Goal: Task Accomplishment & Management: Manage account settings

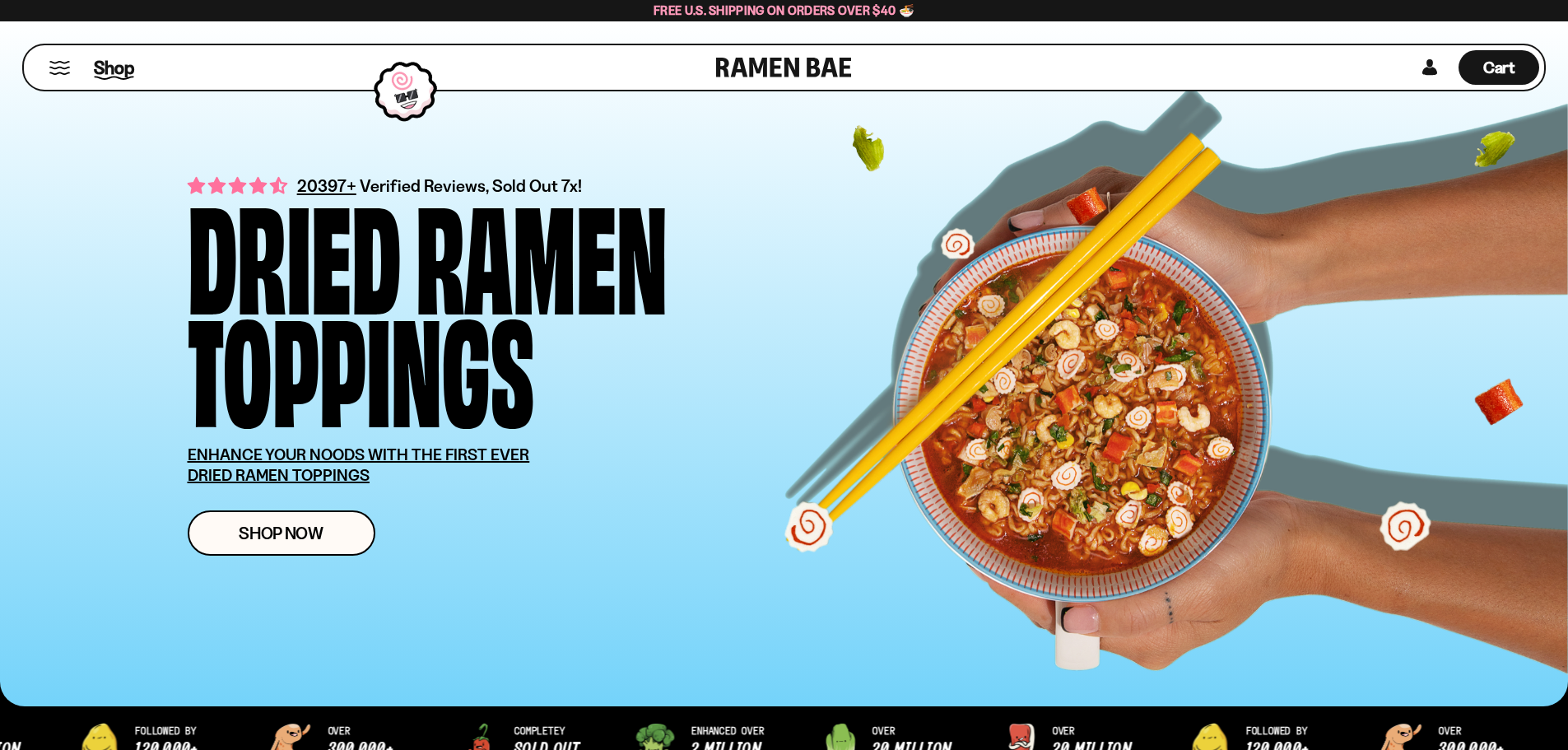
click at [130, 72] on span "Shop" at bounding box center [114, 67] width 40 height 24
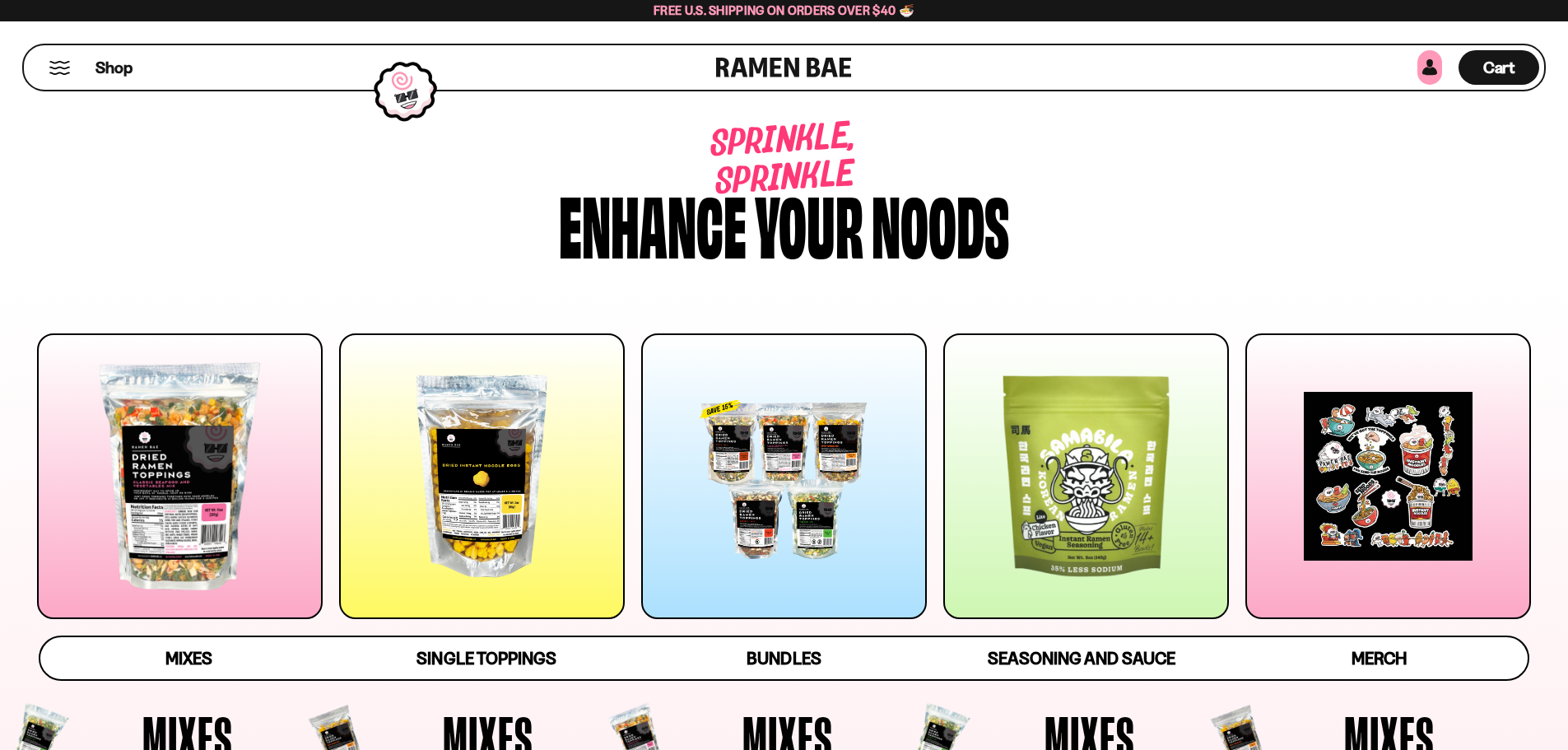
click at [1434, 67] on link at bounding box center [1429, 68] width 24 height 35
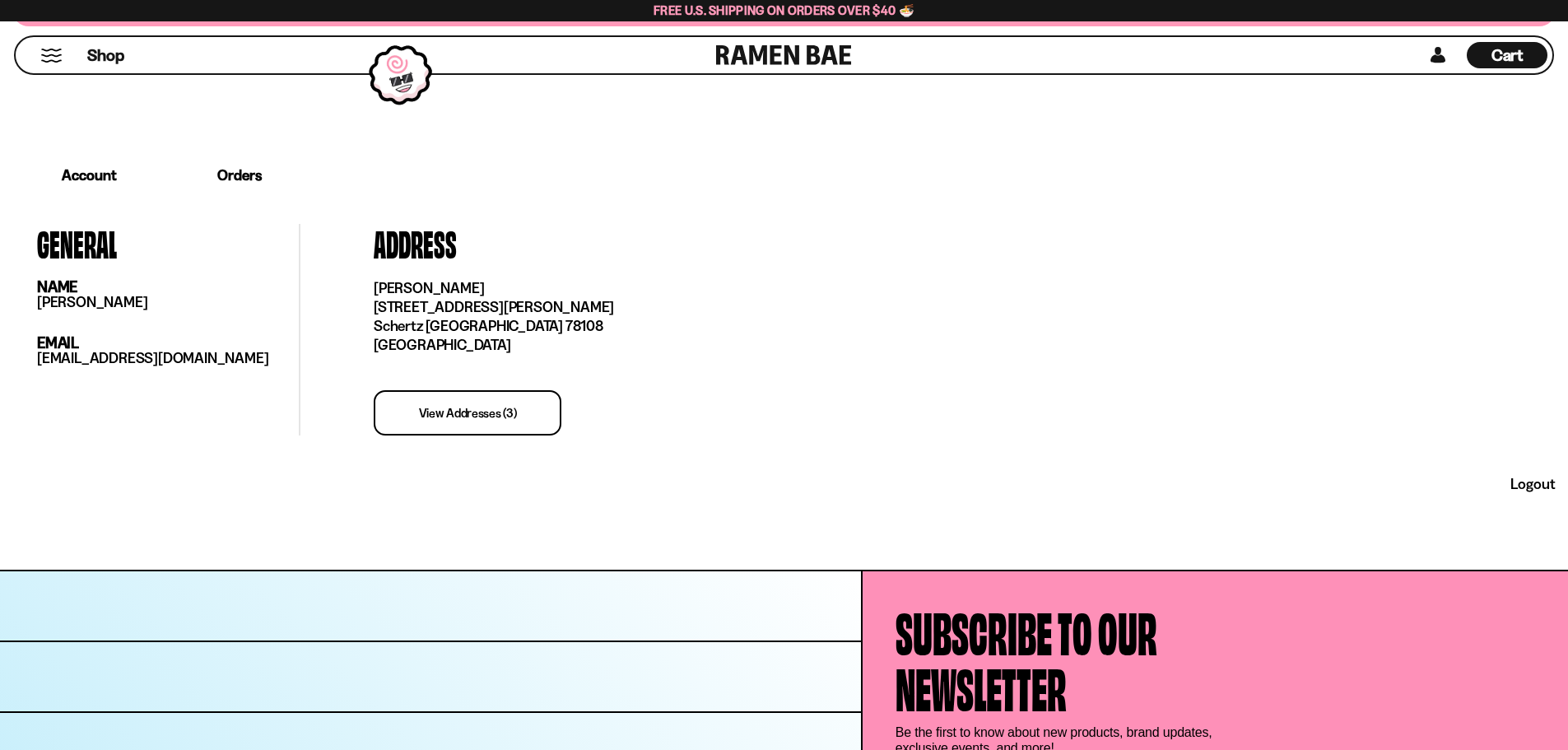
scroll to position [330, 0]
click at [506, 412] on link "view addresses (3)" at bounding box center [467, 412] width 187 height 45
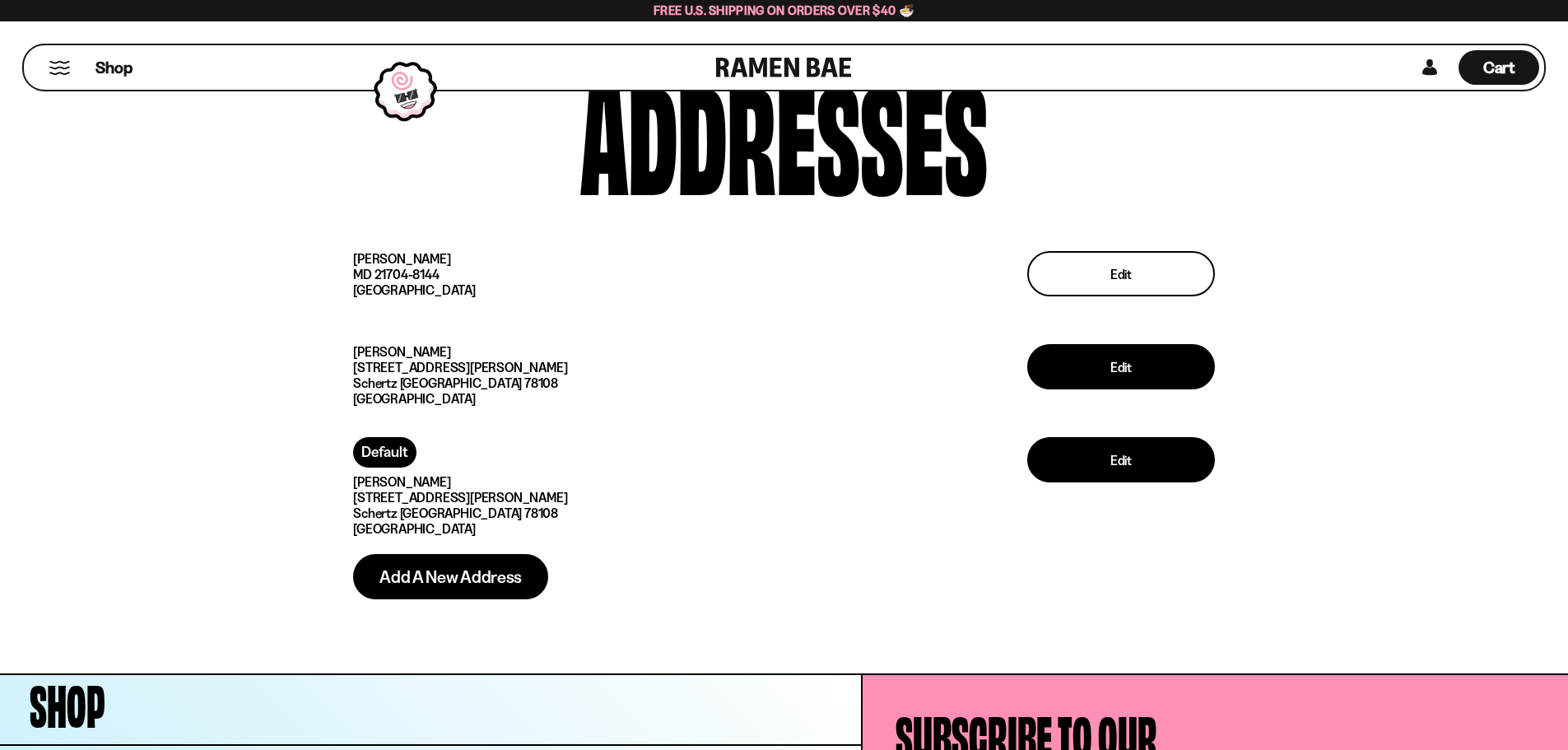
click at [1130, 286] on button "Edit" at bounding box center [1121, 274] width 187 height 45
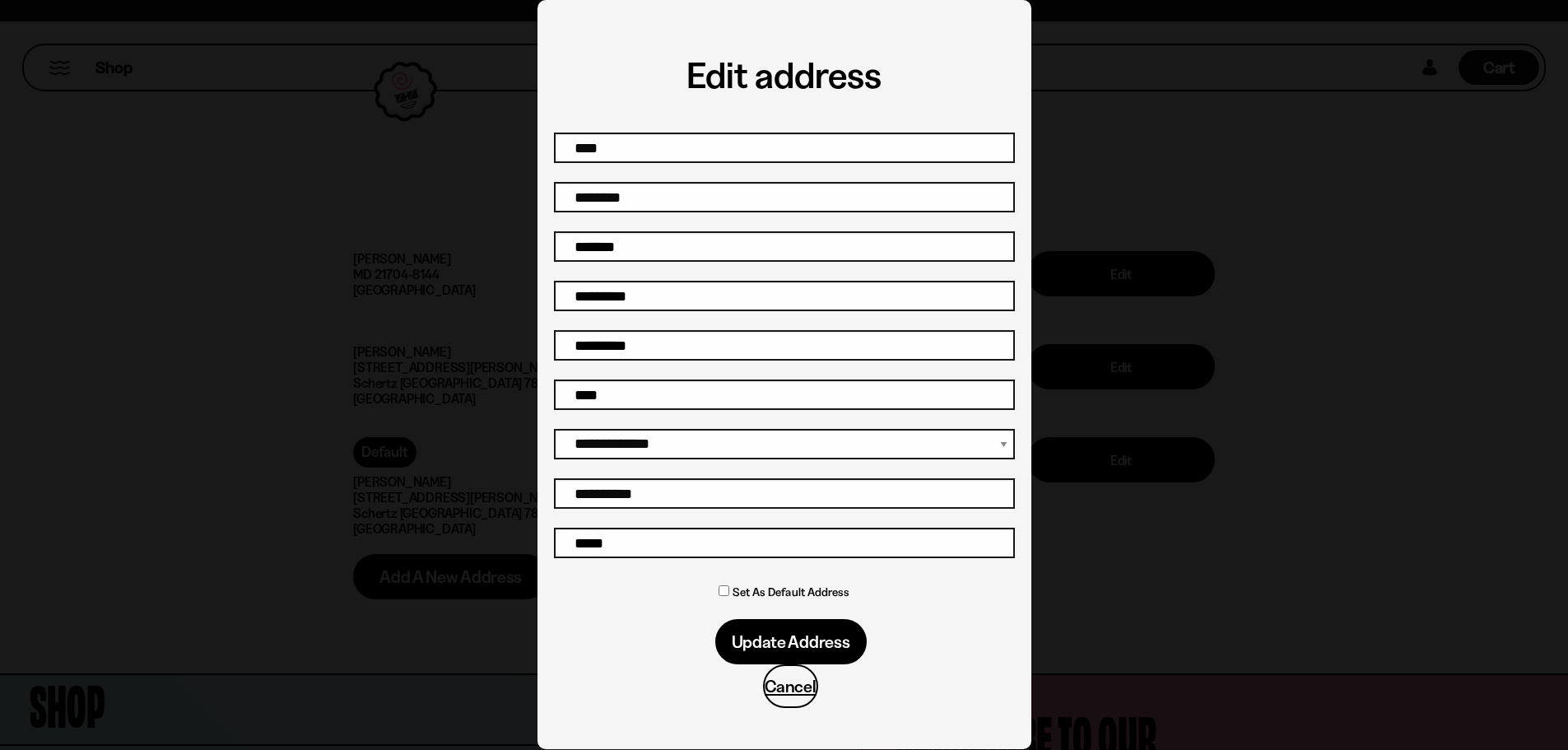
click at [816, 637] on span "Update address" at bounding box center [791, 642] width 119 height 17
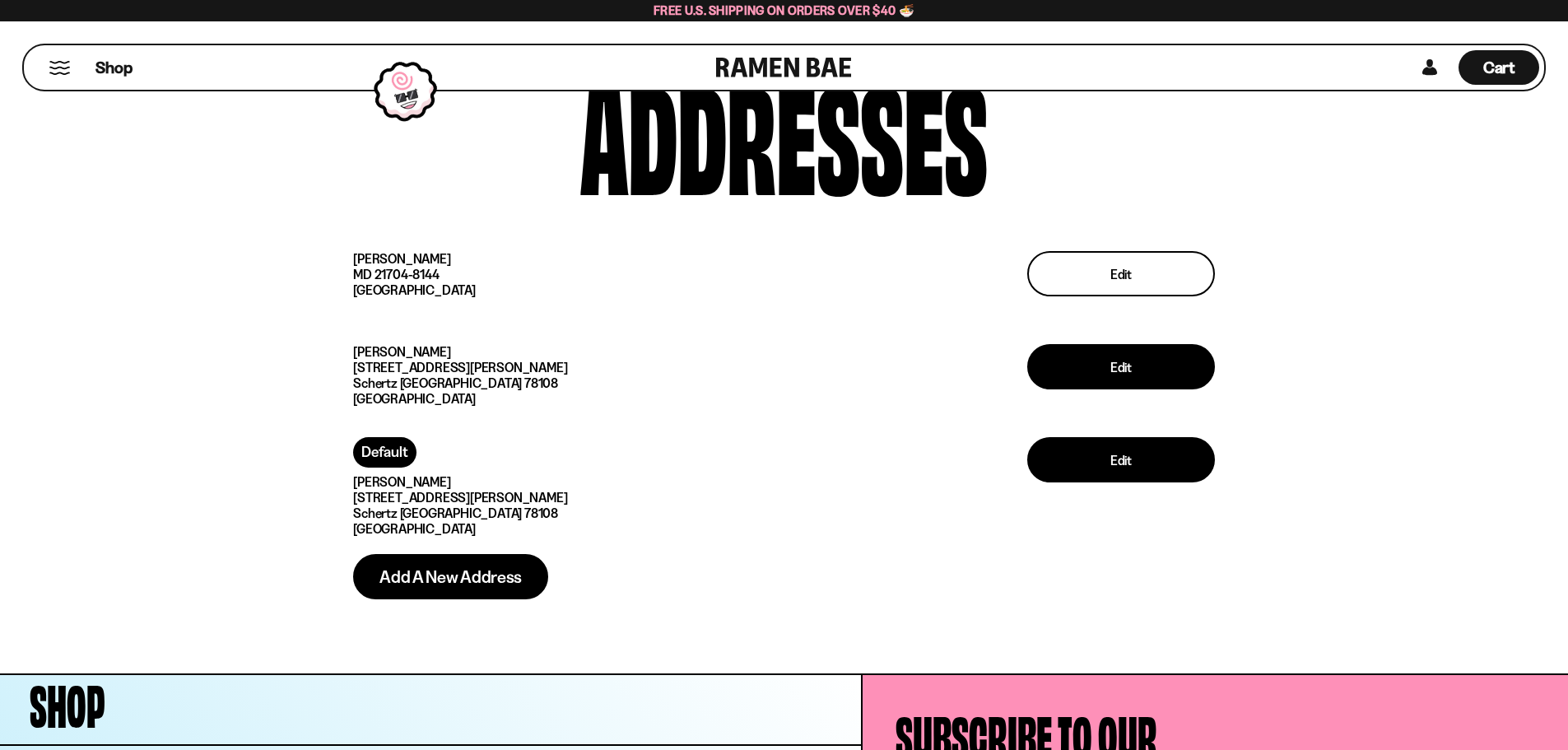
click at [1075, 269] on button "Edit" at bounding box center [1121, 274] width 187 height 45
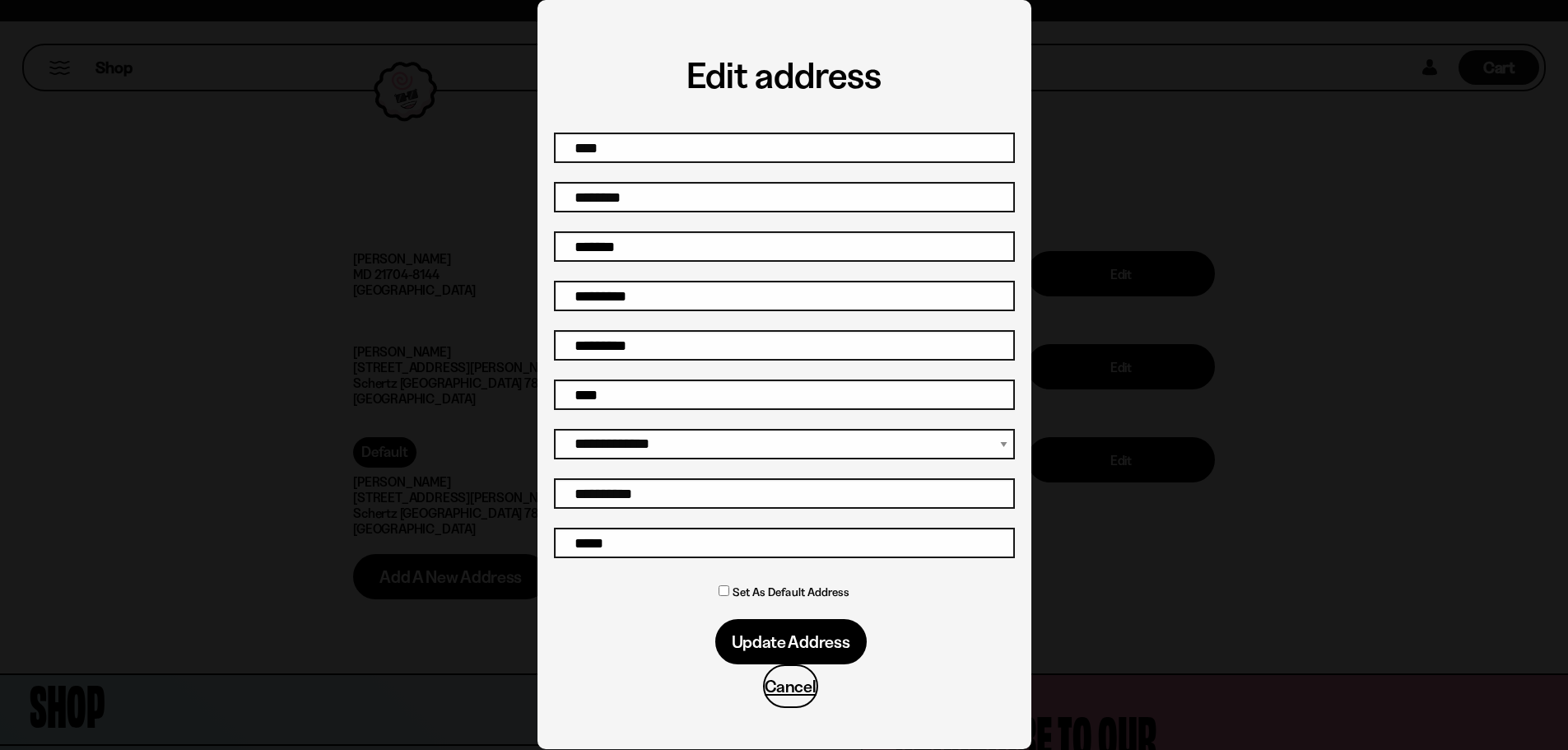
click at [766, 640] on span "Update address" at bounding box center [791, 642] width 119 height 17
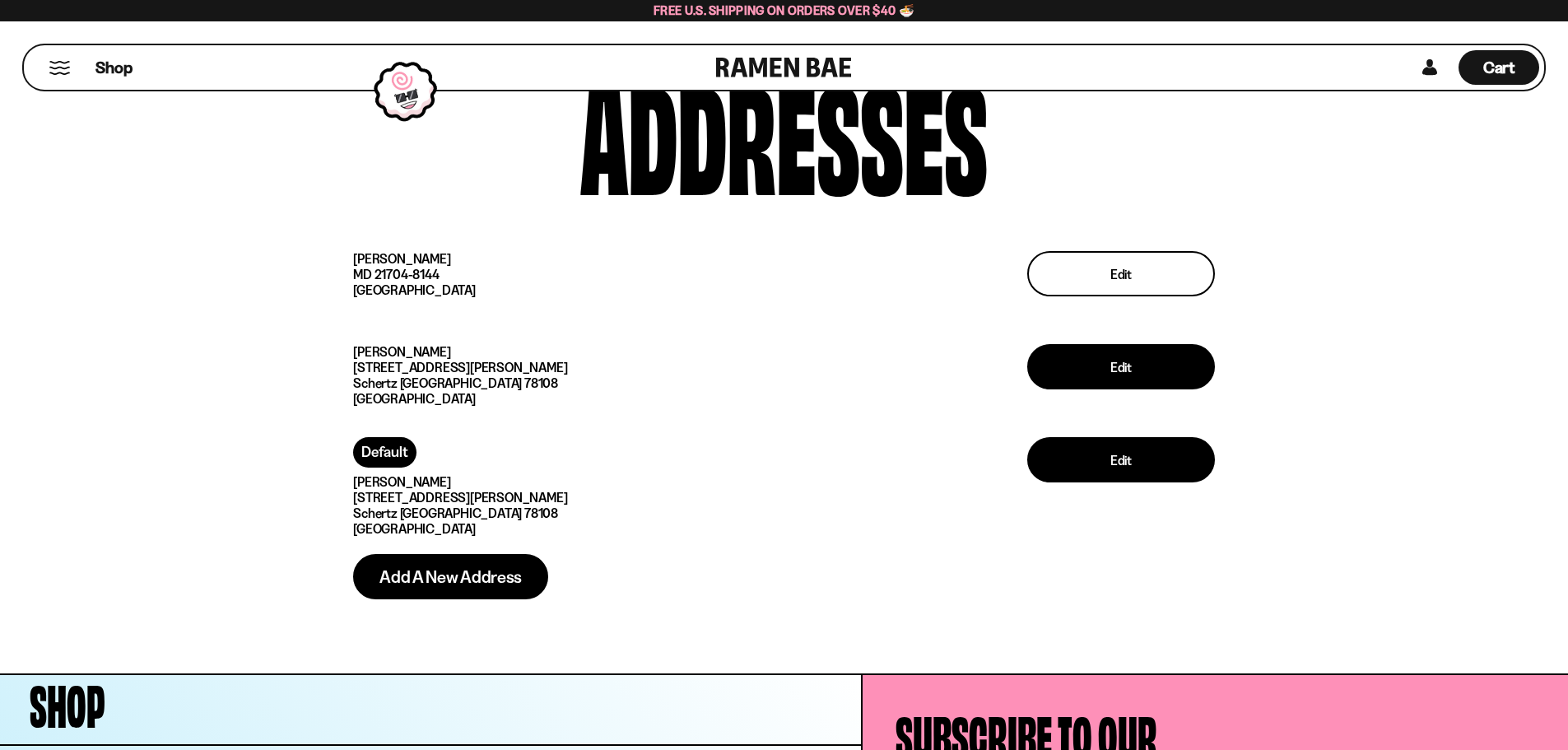
click at [1130, 274] on span "Edit" at bounding box center [1121, 274] width 22 height 13
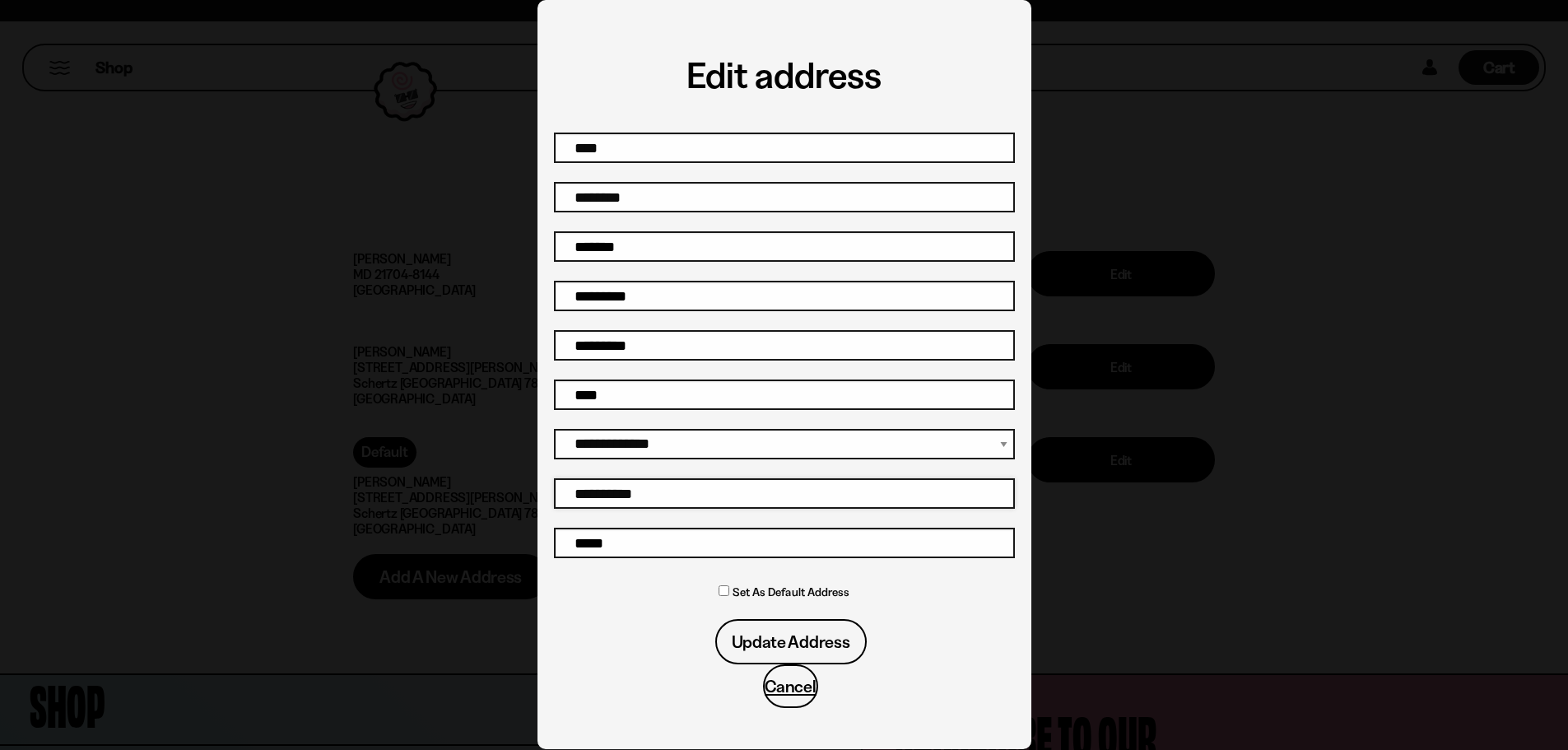
drag, startPoint x: 716, startPoint y: 487, endPoint x: 466, endPoint y: 466, distance: 250.9
click at [466, 466] on div "**********" at bounding box center [784, 375] width 1568 height 750
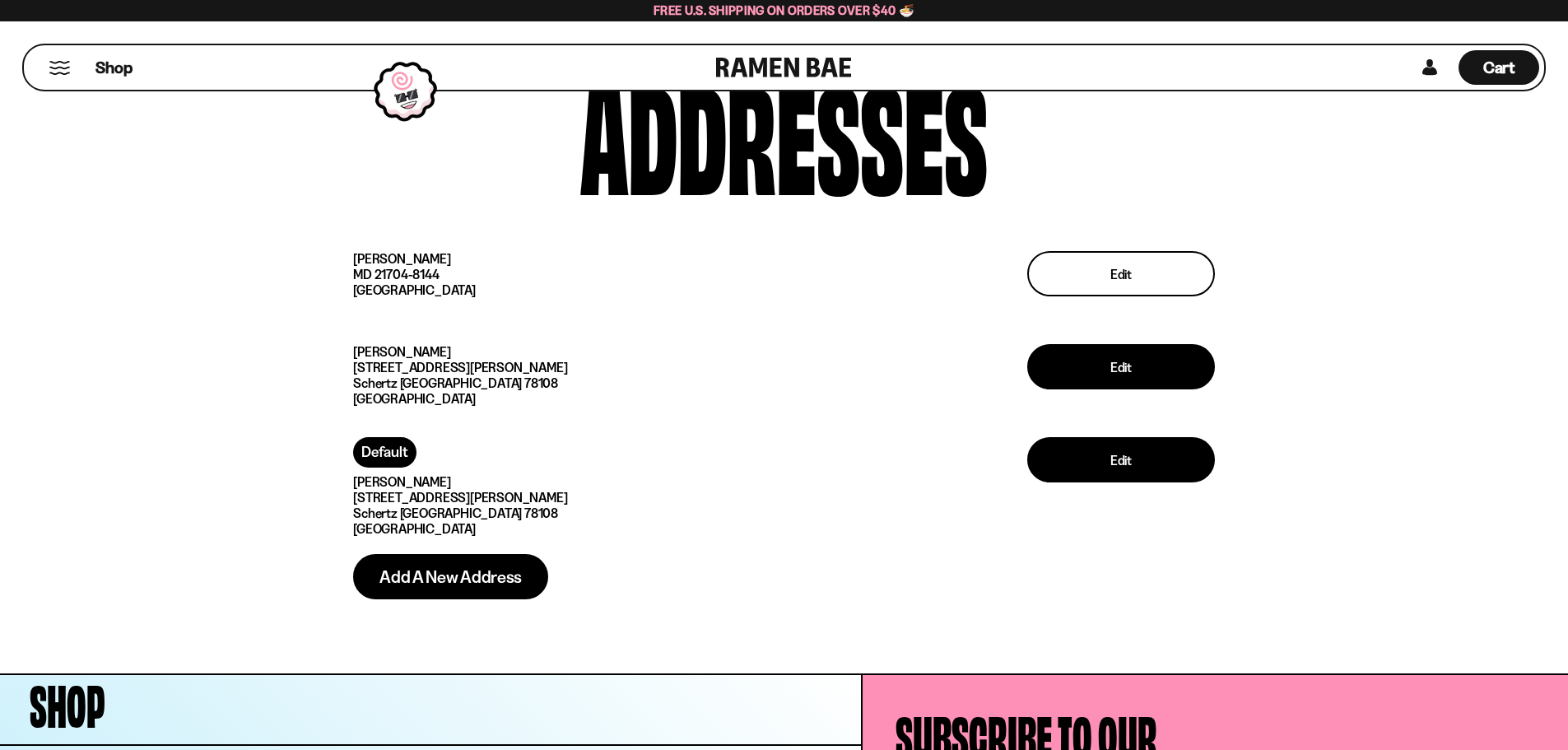
click at [1157, 264] on button "Edit" at bounding box center [1121, 274] width 187 height 45
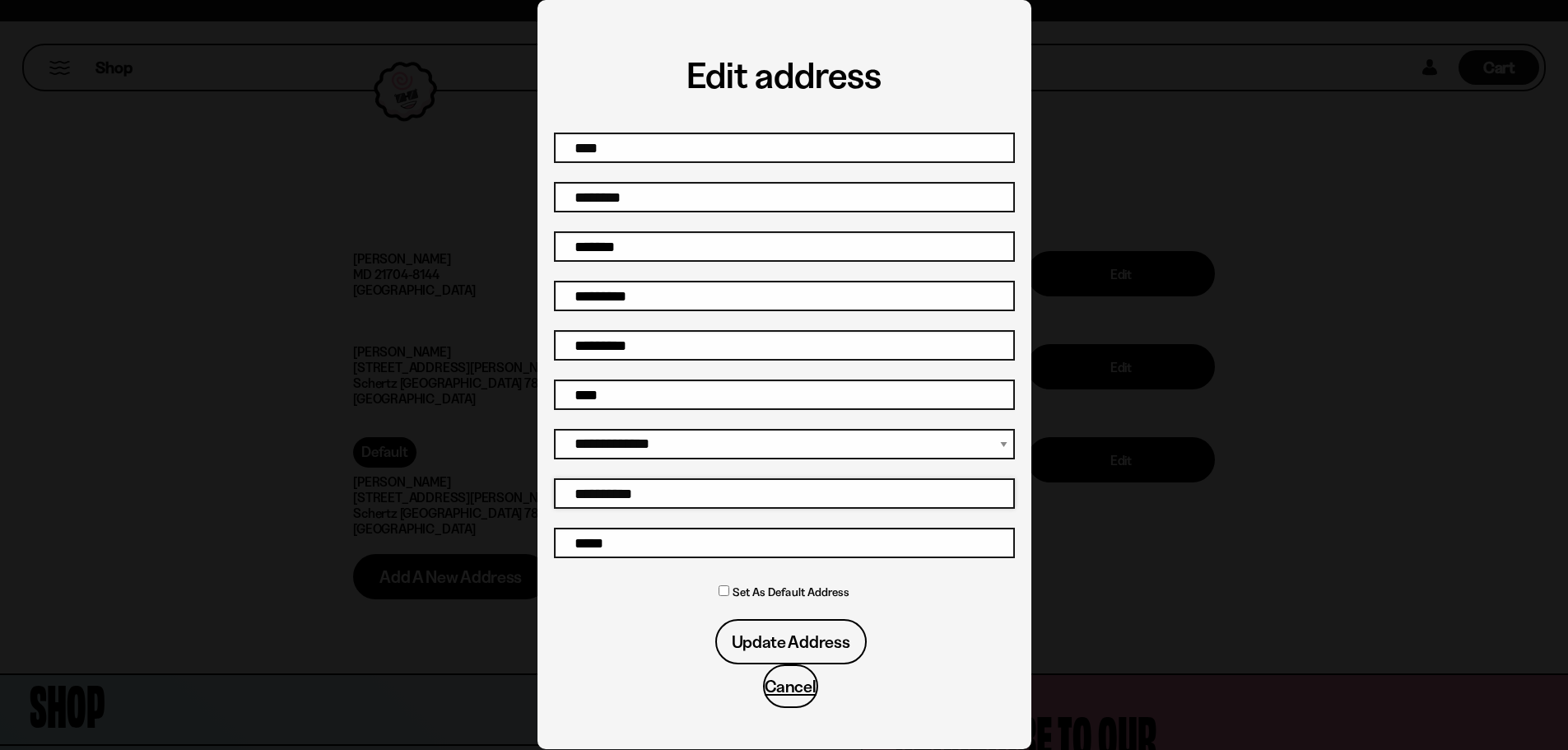
click at [684, 493] on input "**********" at bounding box center [784, 494] width 461 height 31
type input "*"
click at [776, 634] on span "Update address" at bounding box center [791, 642] width 119 height 17
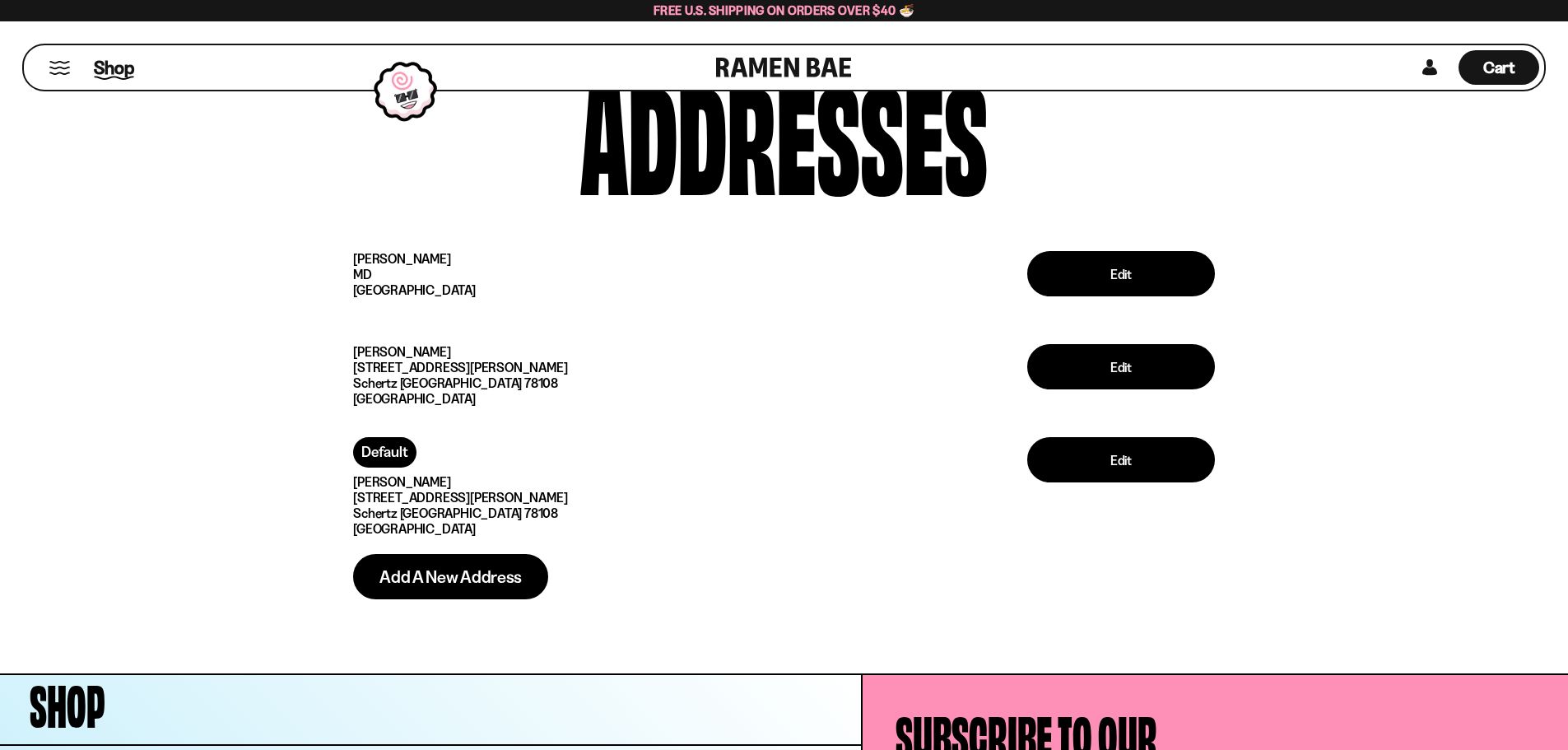
click at [118, 61] on span "Shop" at bounding box center [114, 67] width 40 height 24
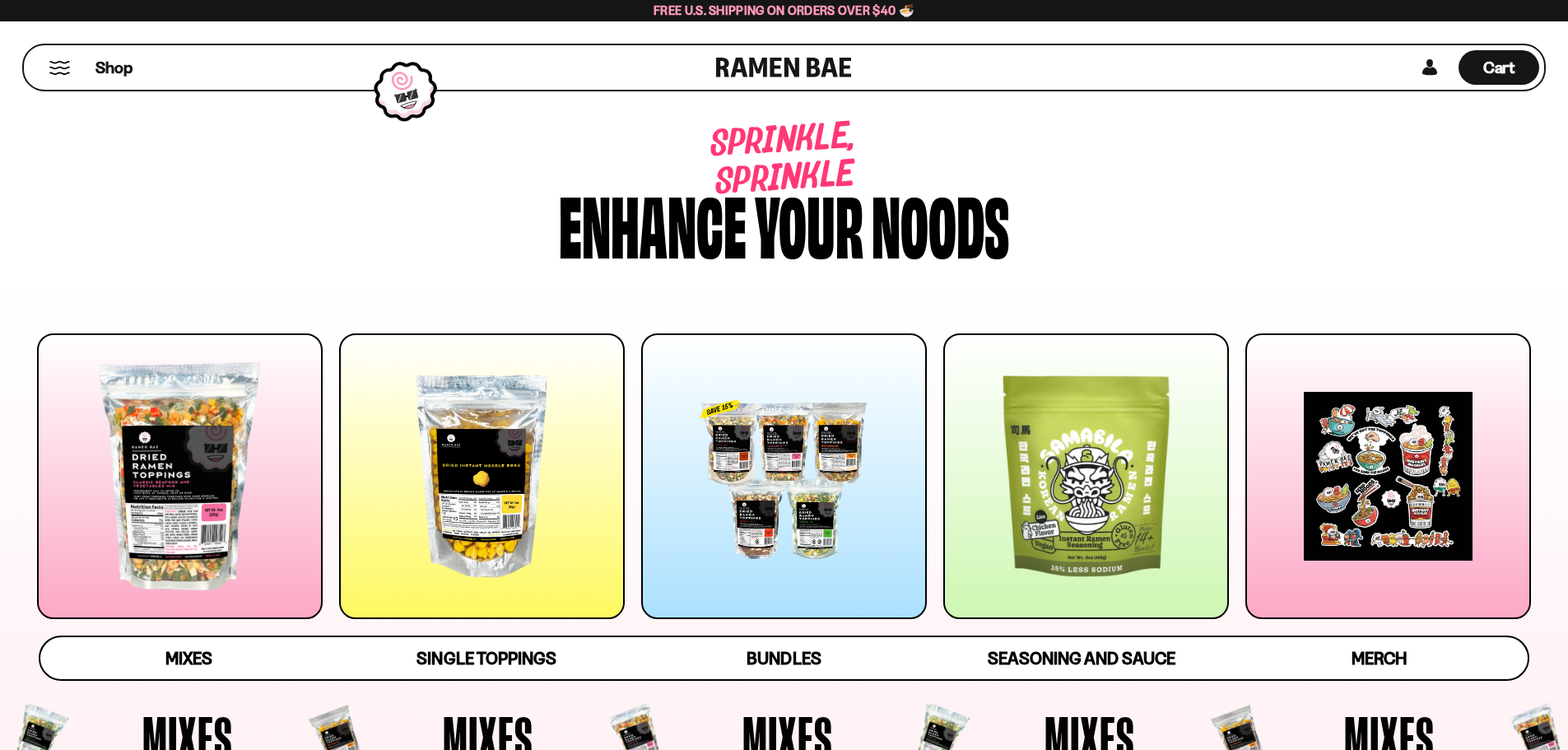
click at [69, 63] on button "Mobile Menu Trigger" at bounding box center [59, 68] width 22 height 14
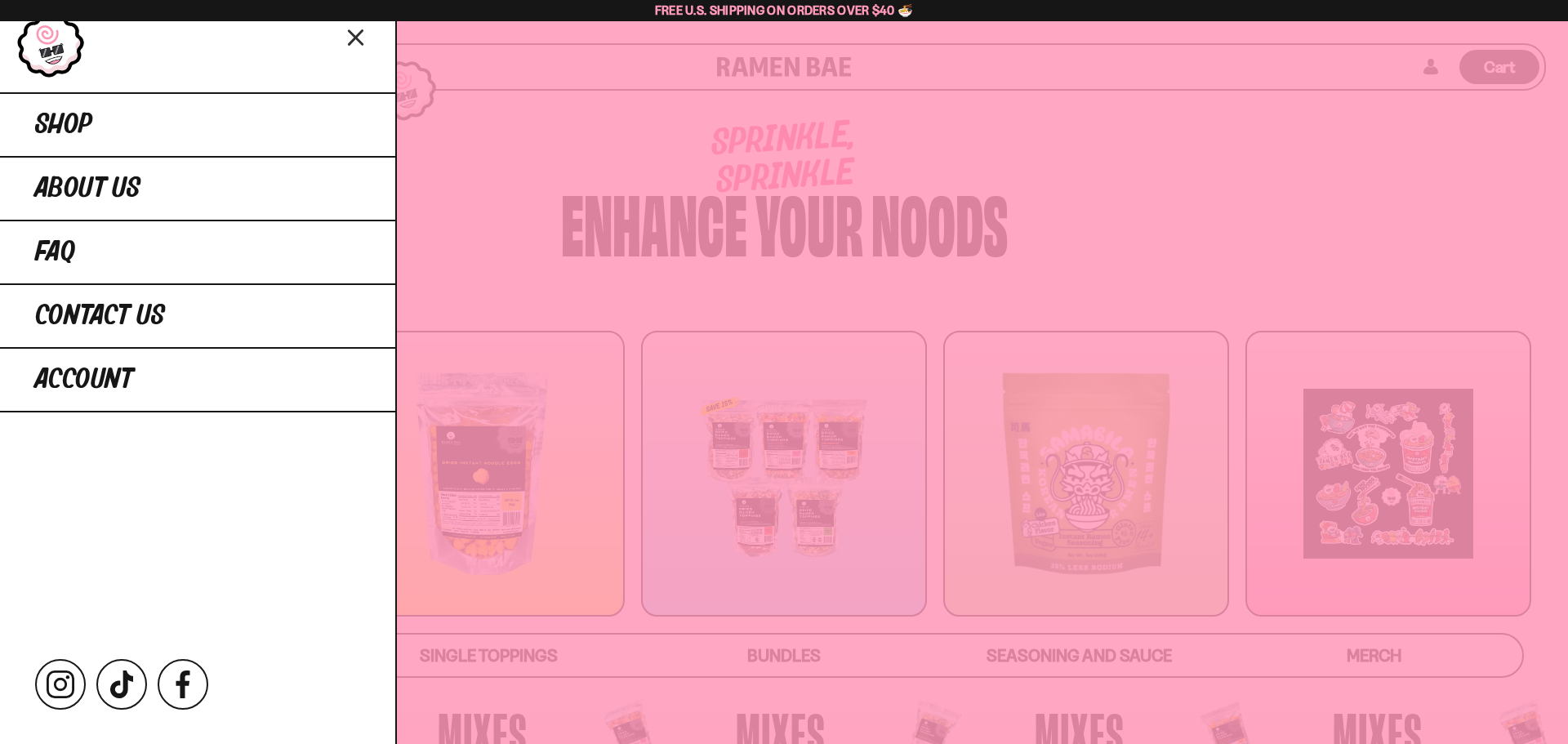
click at [357, 42] on icon "Close menu" at bounding box center [356, 37] width 29 height 31
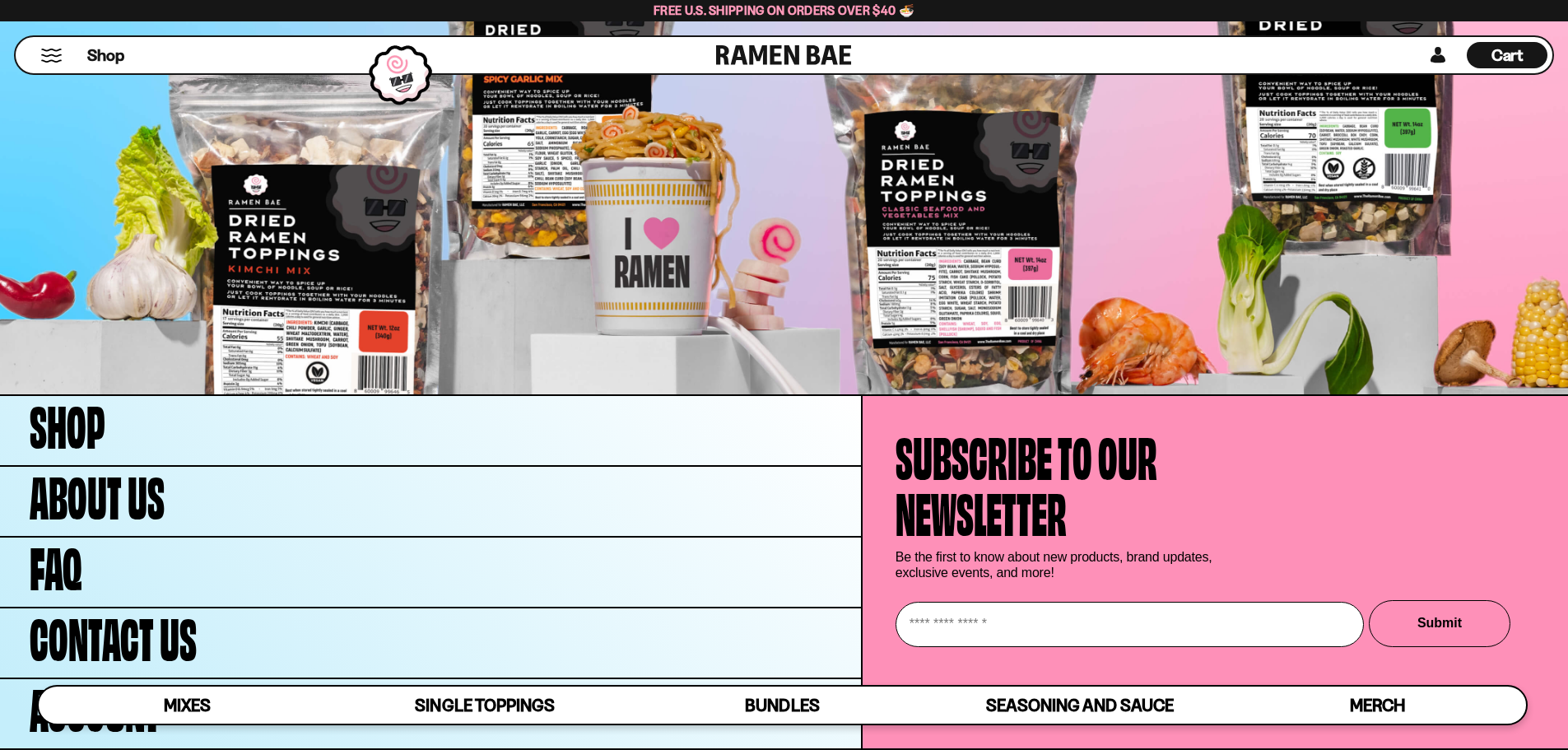
scroll to position [6609, 0]
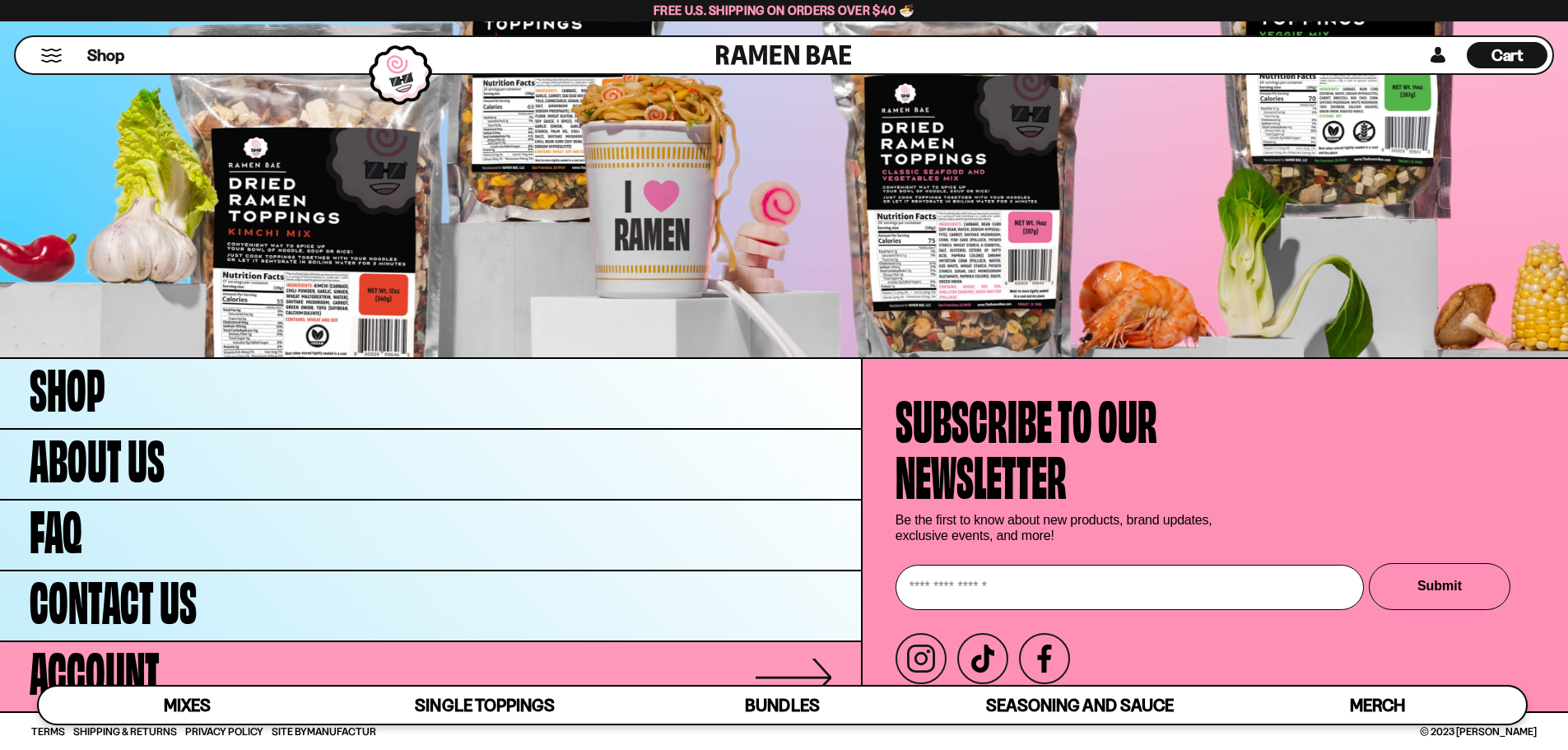
click at [213, 655] on link "Account" at bounding box center [431, 677] width 861 height 69
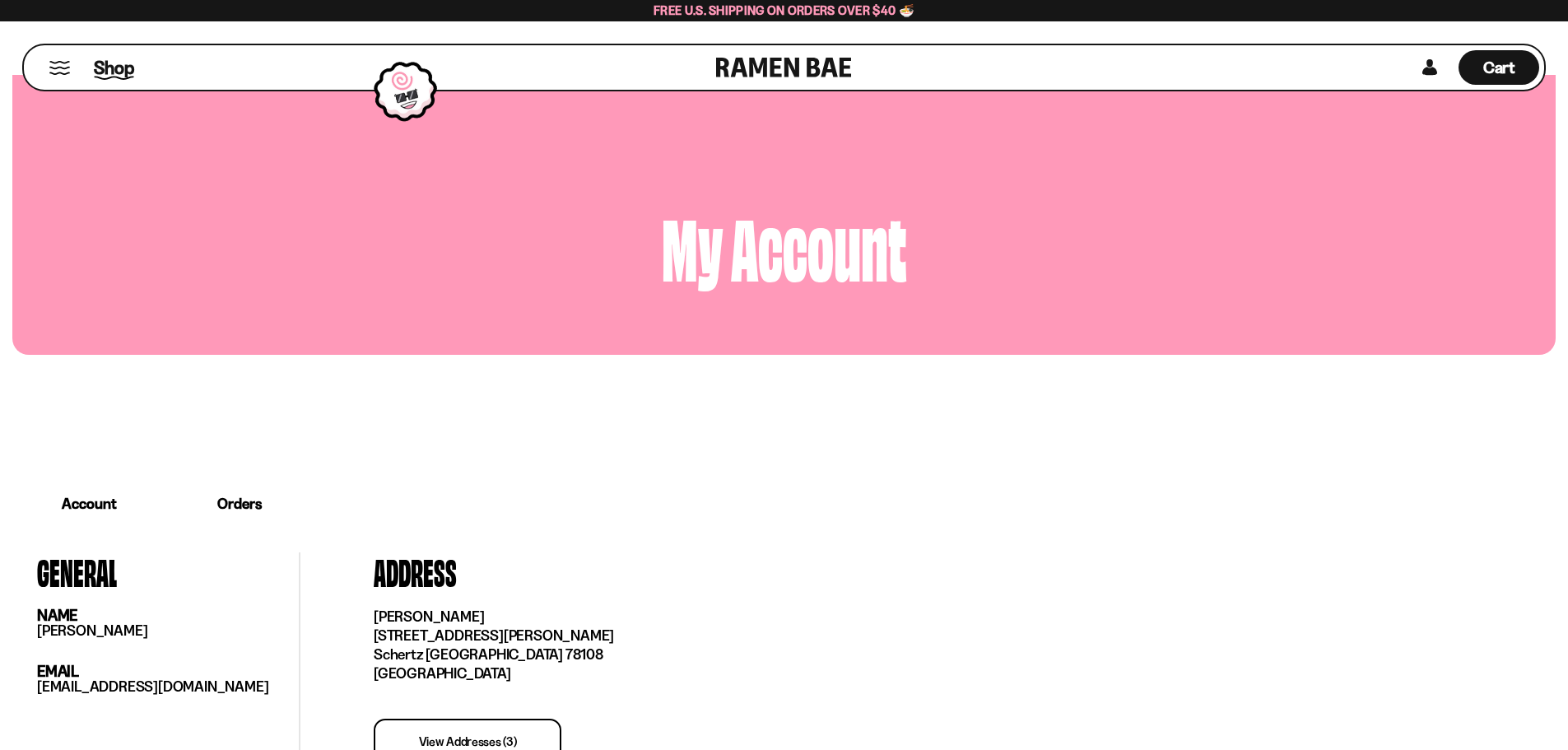
click at [115, 67] on span "Shop" at bounding box center [114, 67] width 40 height 24
